Goal: Transaction & Acquisition: Purchase product/service

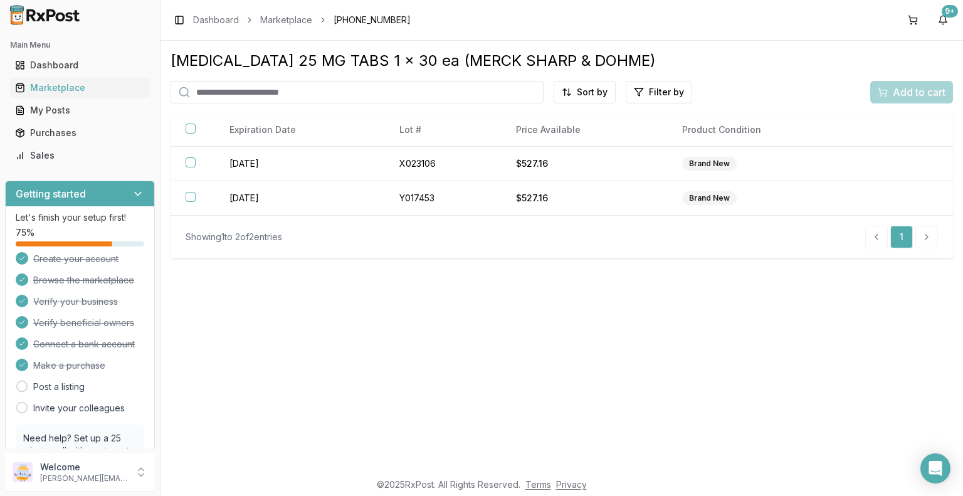
click at [284, 93] on input "search" at bounding box center [357, 92] width 373 height 23
type input "****"
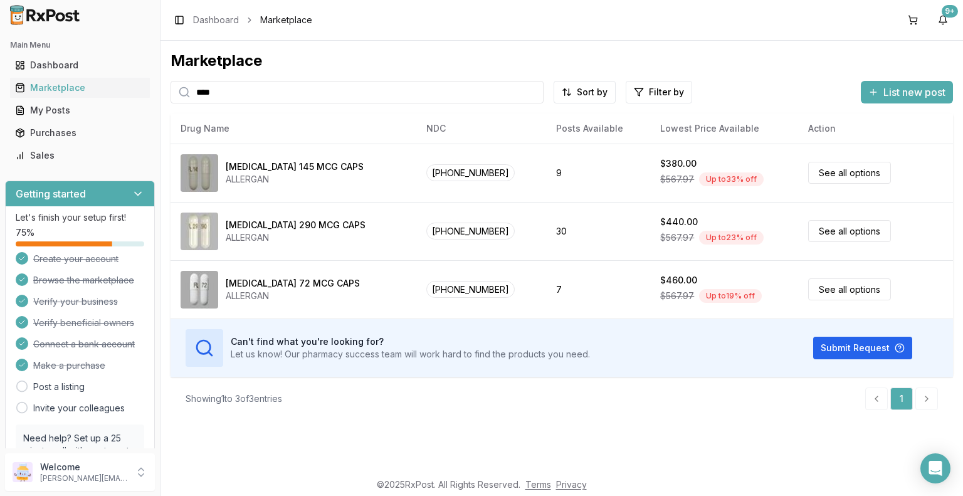
click at [790, 460] on div "Marketplace **** Sort by Filter by List new post Card Table NDC: 00456-1201-30 …" at bounding box center [562, 256] width 803 height 430
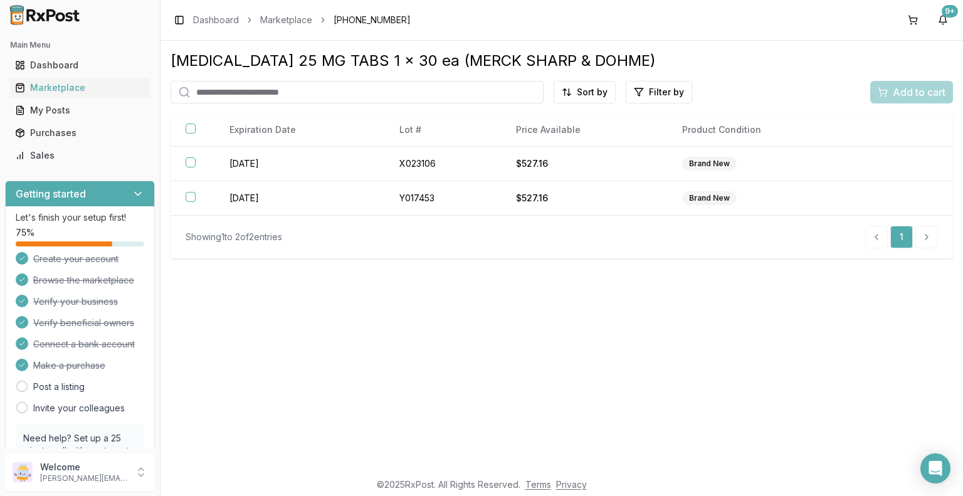
click at [351, 90] on input "search" at bounding box center [357, 92] width 373 height 23
type input "****"
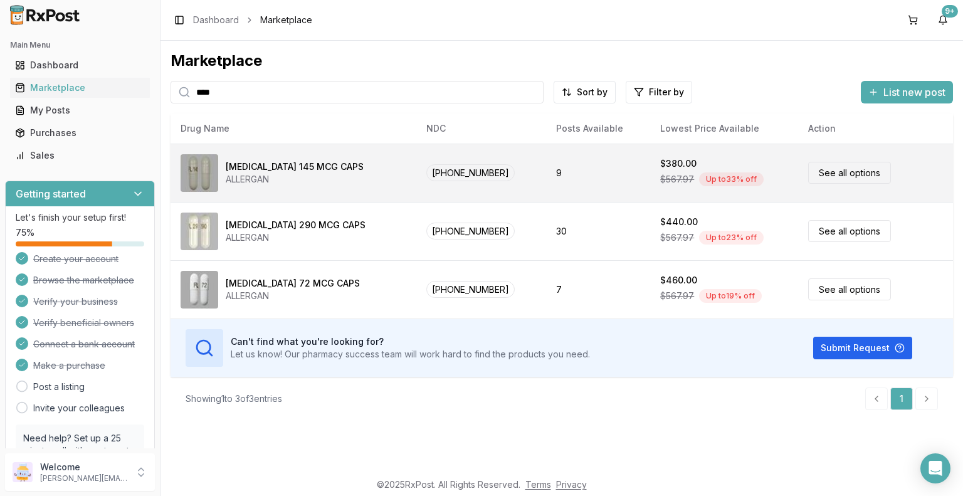
click at [831, 172] on link "See all options" at bounding box center [849, 173] width 83 height 22
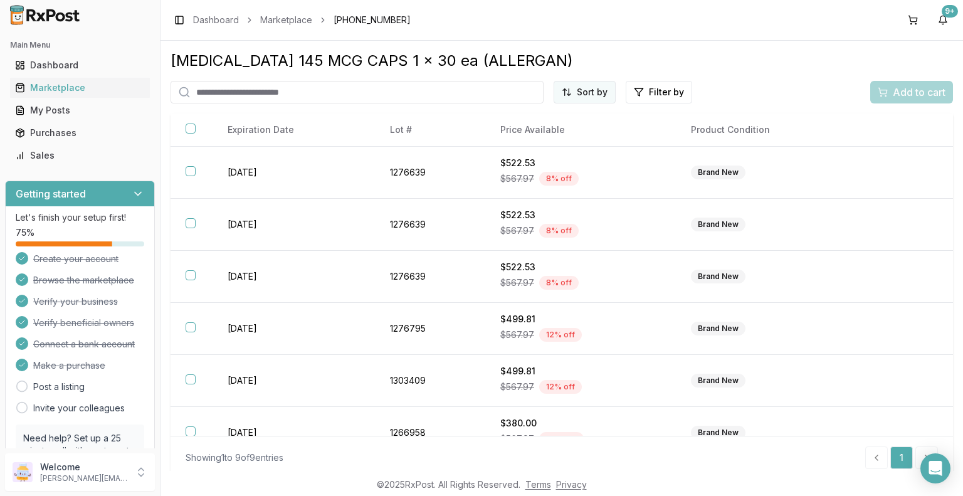
click at [590, 92] on html "Main Menu Dashboard Marketplace My Posts Purchases Sales Getting started Let's …" at bounding box center [481, 248] width 963 height 496
click at [559, 162] on div "Best Discount (High to Low)" at bounding box center [551, 165] width 119 height 33
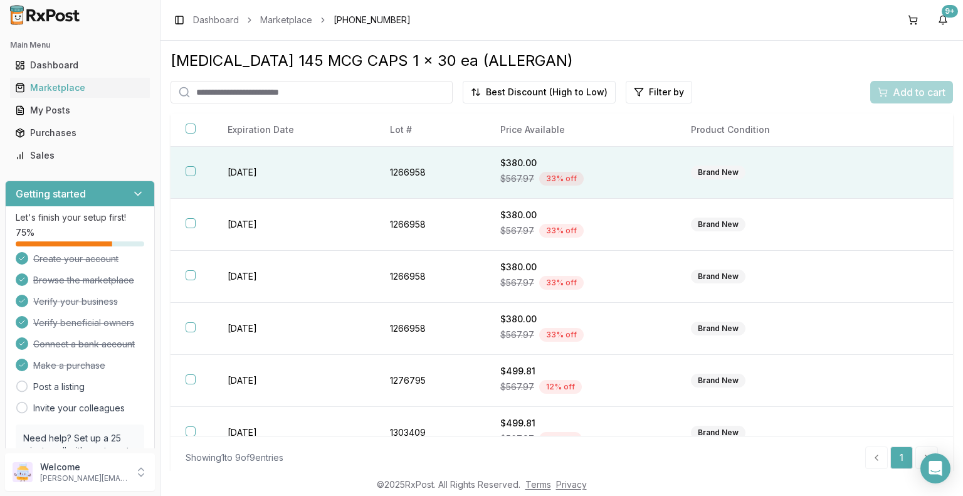
click at [726, 176] on div "Brand New" at bounding box center [718, 173] width 55 height 14
click at [916, 90] on span "Add to cart" at bounding box center [919, 92] width 53 height 15
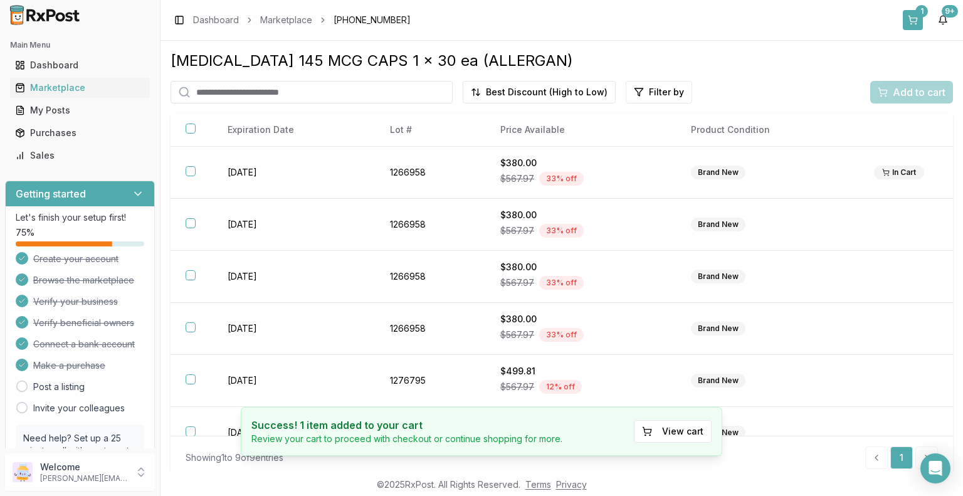
click at [920, 9] on div "1" at bounding box center [922, 11] width 13 height 13
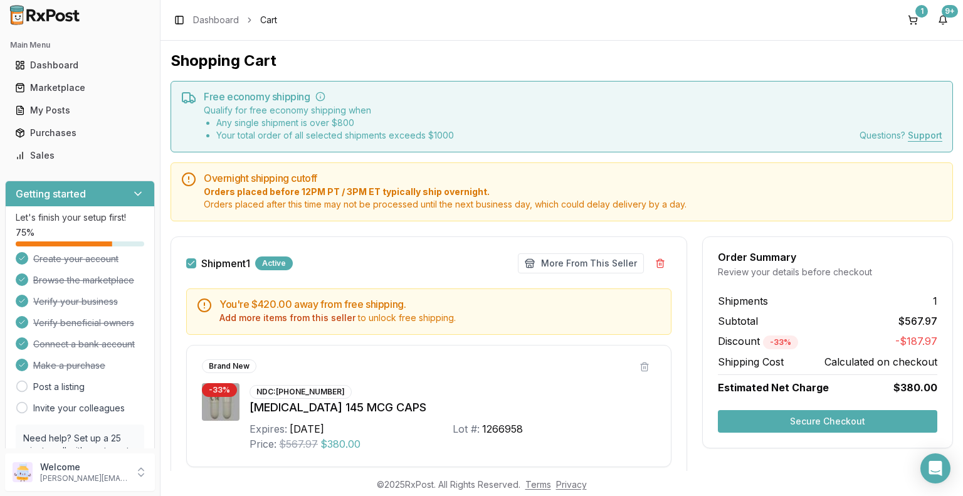
click at [825, 428] on button "Secure Checkout" at bounding box center [827, 421] width 219 height 23
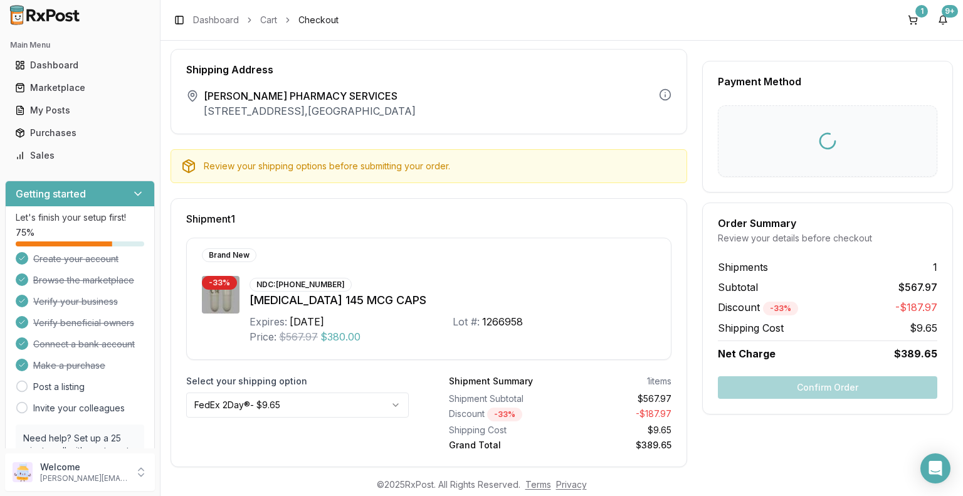
scroll to position [46, 0]
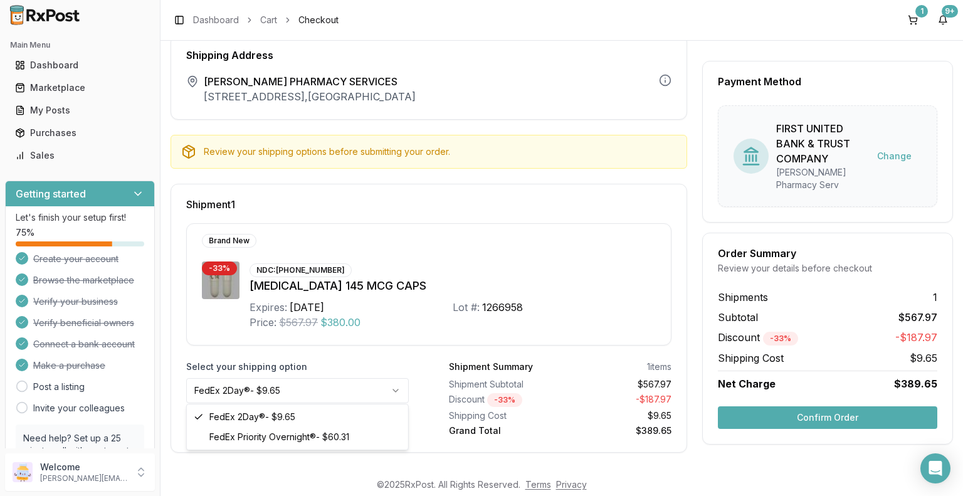
click at [394, 390] on html "Main Menu Dashboard Marketplace My Posts Purchases Sales Getting started Let's …" at bounding box center [481, 248] width 963 height 496
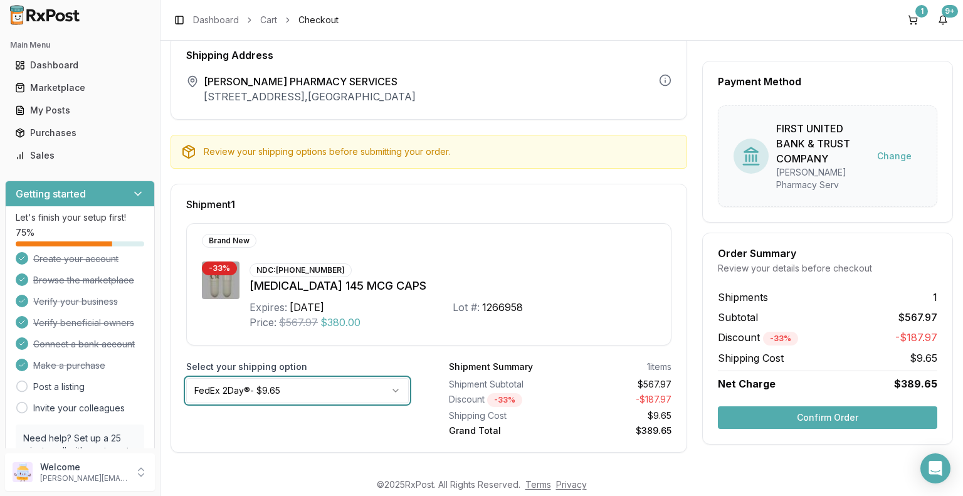
click at [351, 386] on html "Main Menu Dashboard Marketplace My Posts Purchases Sales Getting started Let's …" at bounding box center [481, 248] width 963 height 496
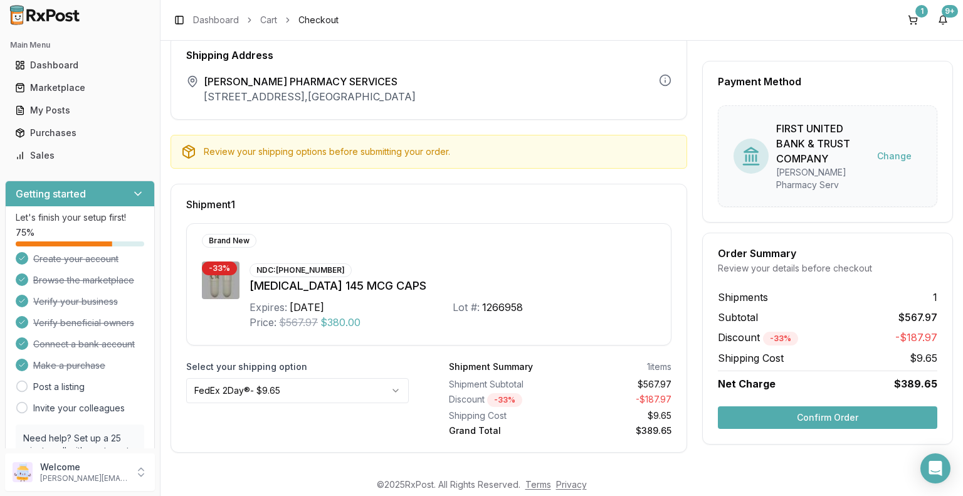
click at [396, 391] on html "Main Menu Dashboard Marketplace My Posts Purchases Sales Getting started Let's …" at bounding box center [481, 248] width 963 height 496
click at [399, 388] on html "Main Menu Dashboard Marketplace My Posts Purchases Sales Getting started Let's …" at bounding box center [481, 248] width 963 height 496
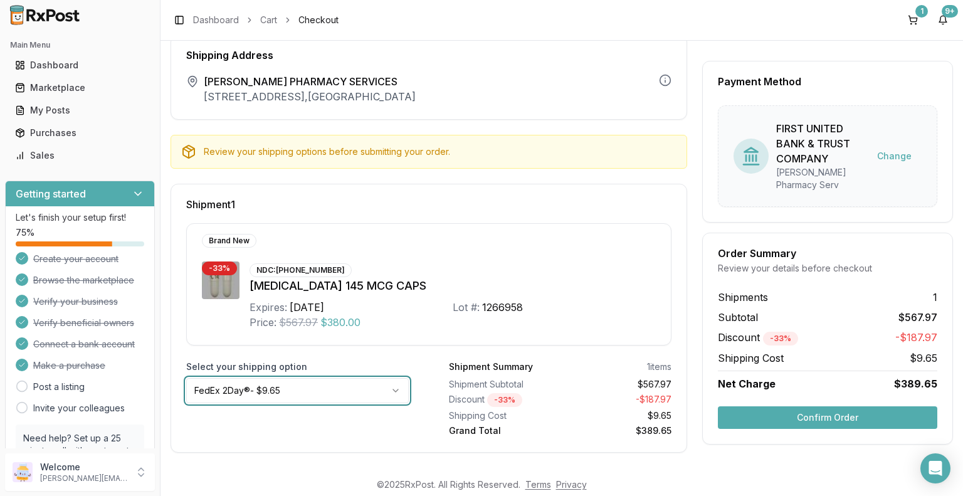
scroll to position [0, 0]
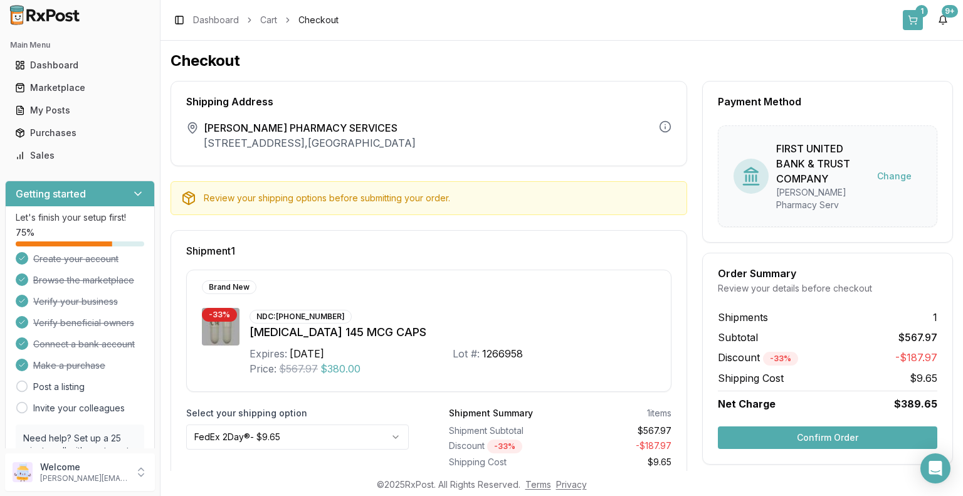
click at [919, 16] on div "1" at bounding box center [922, 11] width 13 height 13
